Goal: Task Accomplishment & Management: Use online tool/utility

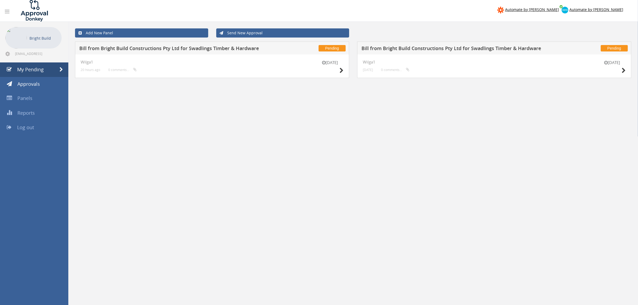
click at [618, 66] on div "[DATE]" at bounding box center [612, 67] width 27 height 15
click at [623, 70] on icon at bounding box center [624, 71] width 4 height 6
click at [341, 70] on icon at bounding box center [342, 71] width 4 height 6
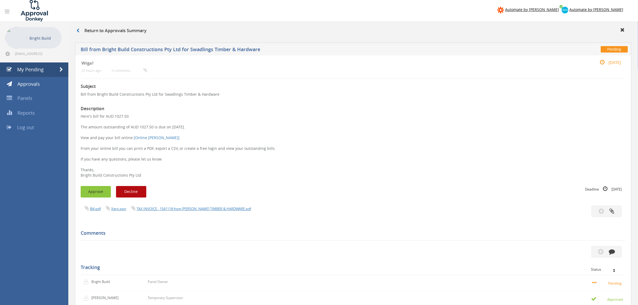
click at [101, 195] on button "Approve" at bounding box center [96, 192] width 30 height 12
